Goal: Information Seeking & Learning: Learn about a topic

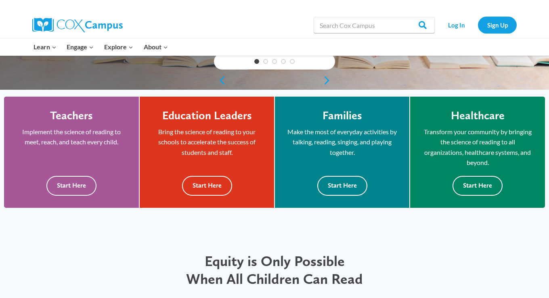
scroll to position [202, 0]
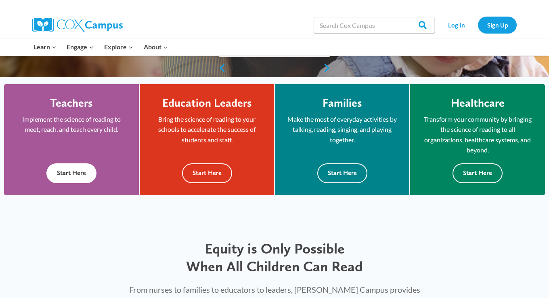
click at [65, 173] on button "Start Here" at bounding box center [71, 173] width 50 height 20
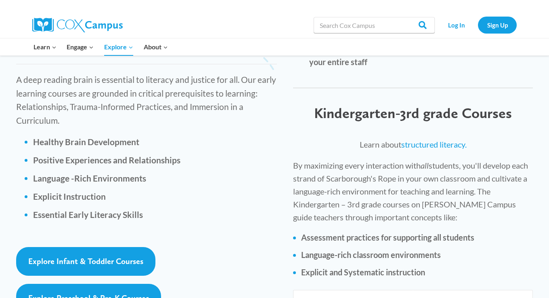
scroll to position [1171, 0]
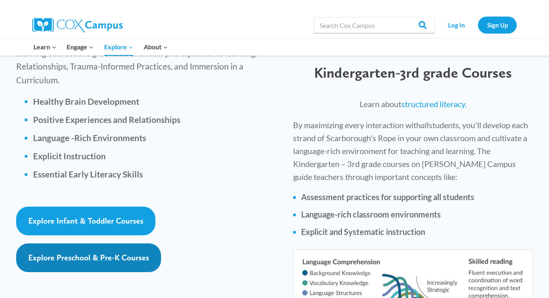
click at [57, 252] on span "Explore Preschool & Pre-K Courses" at bounding box center [88, 257] width 121 height 10
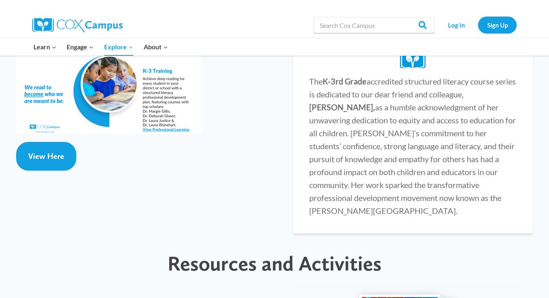
scroll to position [1615, 0]
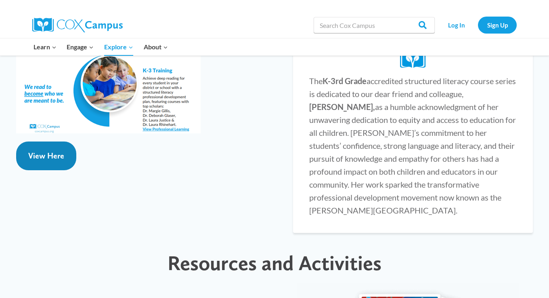
click at [49, 141] on link "View Here" at bounding box center [46, 155] width 60 height 29
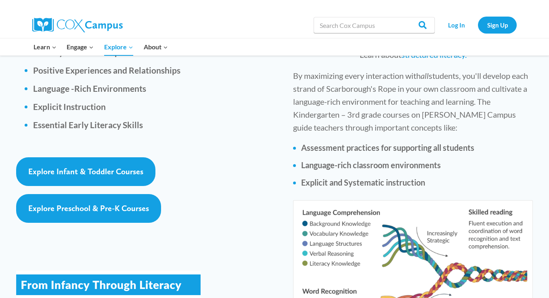
scroll to position [1212, 0]
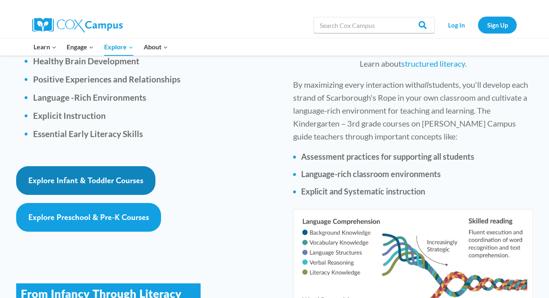
click at [66, 166] on link "Explore Infant & Toddler Courses" at bounding box center [85, 180] width 139 height 29
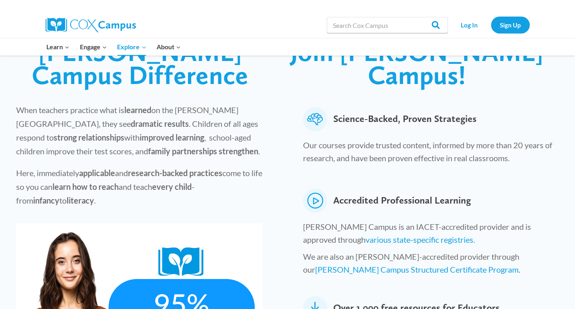
scroll to position [121, 0]
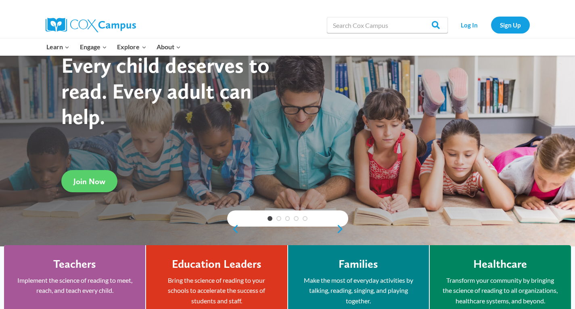
scroll to position [202, 0]
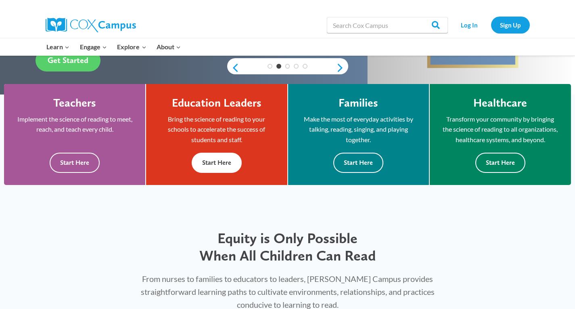
click at [219, 167] on button "Start Here" at bounding box center [217, 163] width 50 height 20
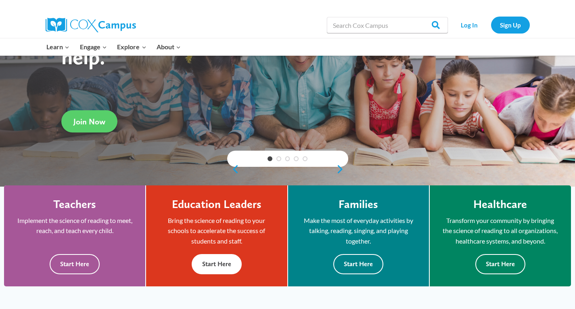
scroll to position [121, 0]
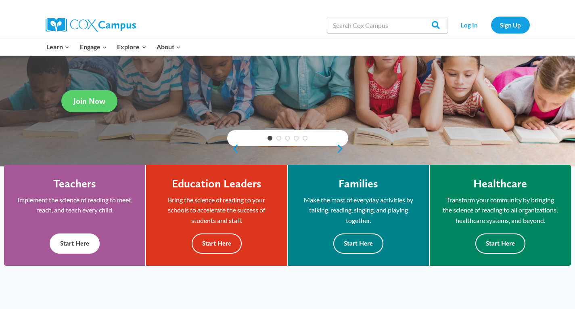
click at [70, 246] on button "Start Here" at bounding box center [75, 243] width 50 height 20
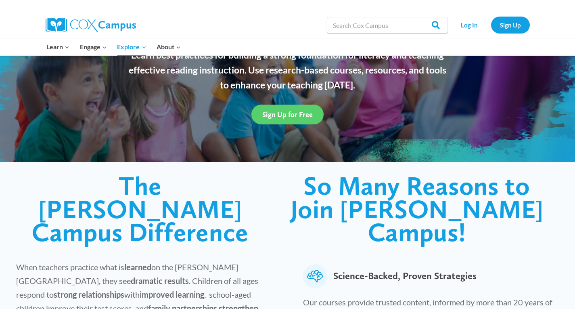
scroll to position [121, 0]
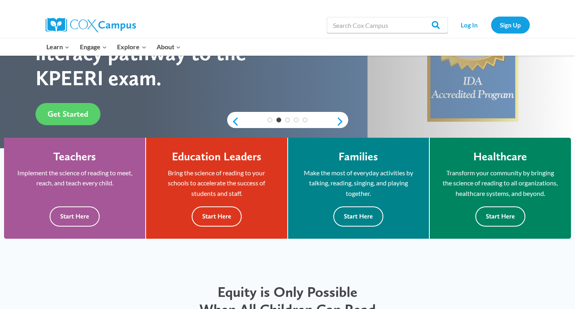
scroll to position [162, 0]
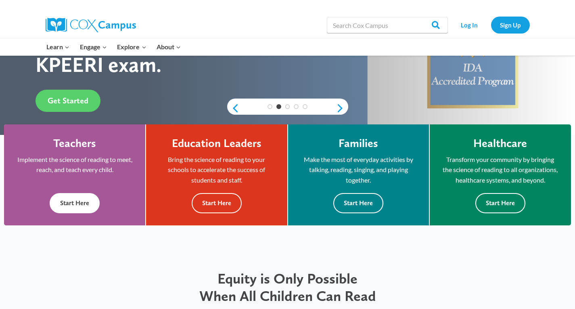
click at [74, 206] on button "Start Here" at bounding box center [75, 203] width 50 height 20
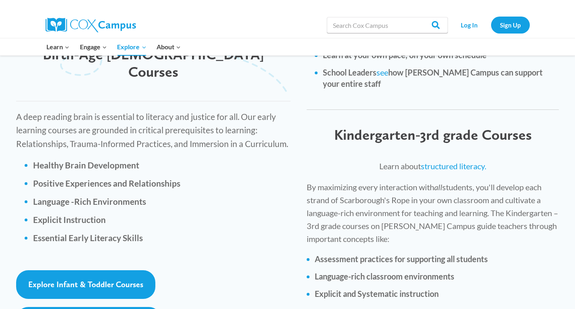
scroll to position [1131, 0]
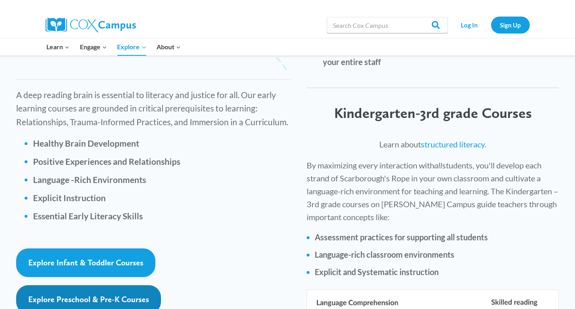
click at [67, 294] on span "Explore Preschool & Pre-K Courses" at bounding box center [88, 299] width 121 height 10
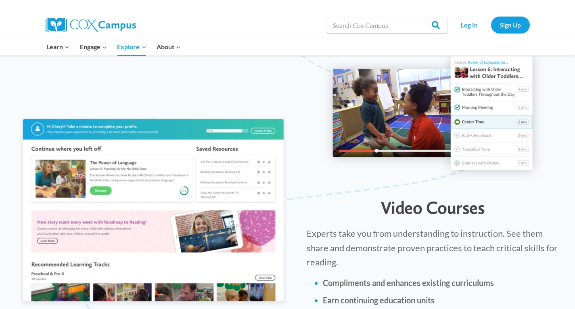
scroll to position [767, 0]
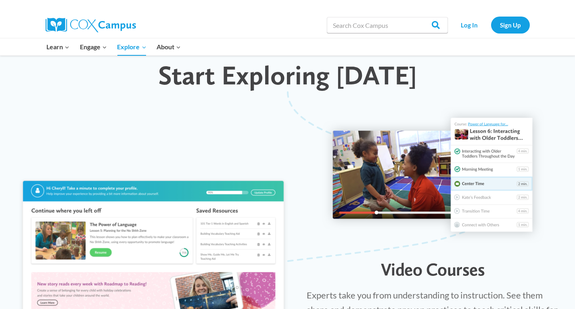
click at [38, 175] on img at bounding box center [153, 273] width 275 height 196
click at [102, 228] on img at bounding box center [153, 273] width 275 height 196
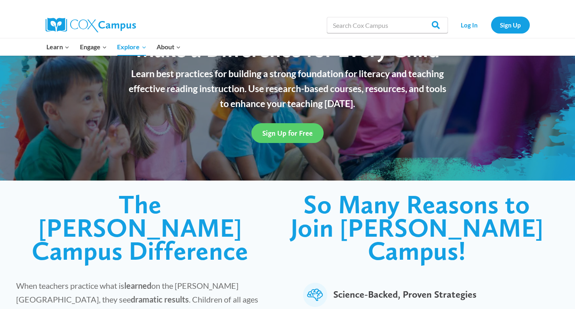
scroll to position [0, 0]
